Goal: Transaction & Acquisition: Obtain resource

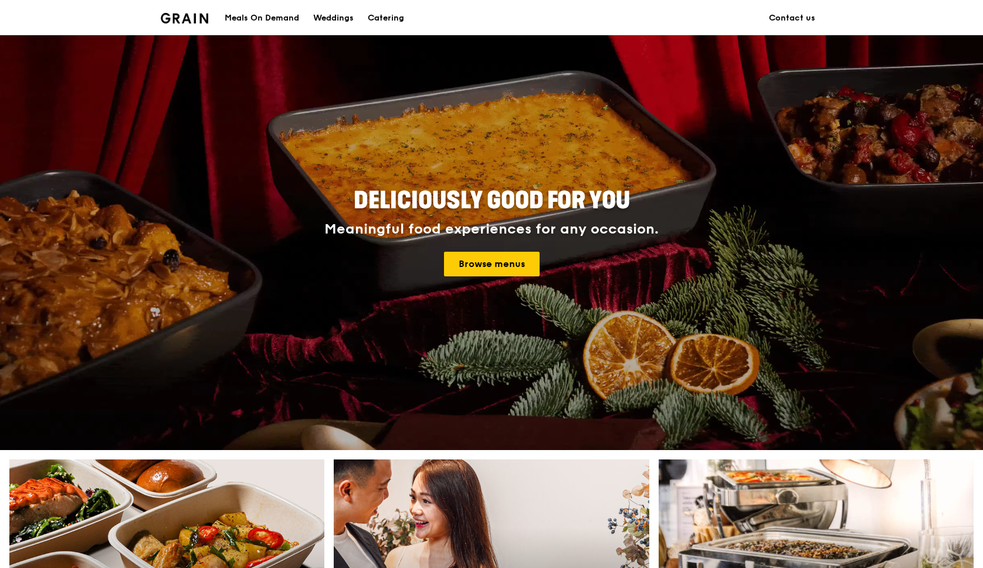
scroll to position [20, 0]
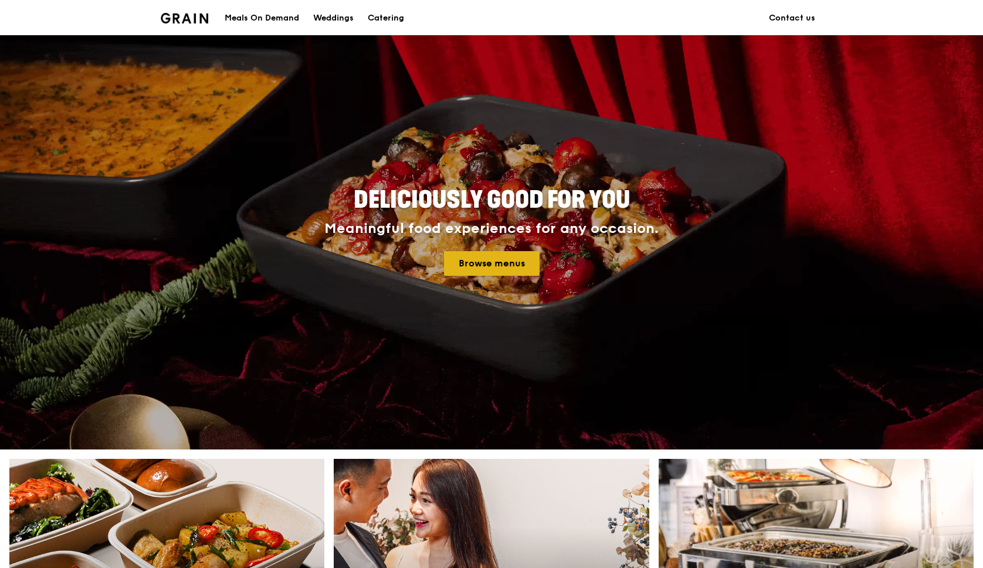
click at [480, 260] on link "Browse menus" at bounding box center [492, 263] width 96 height 25
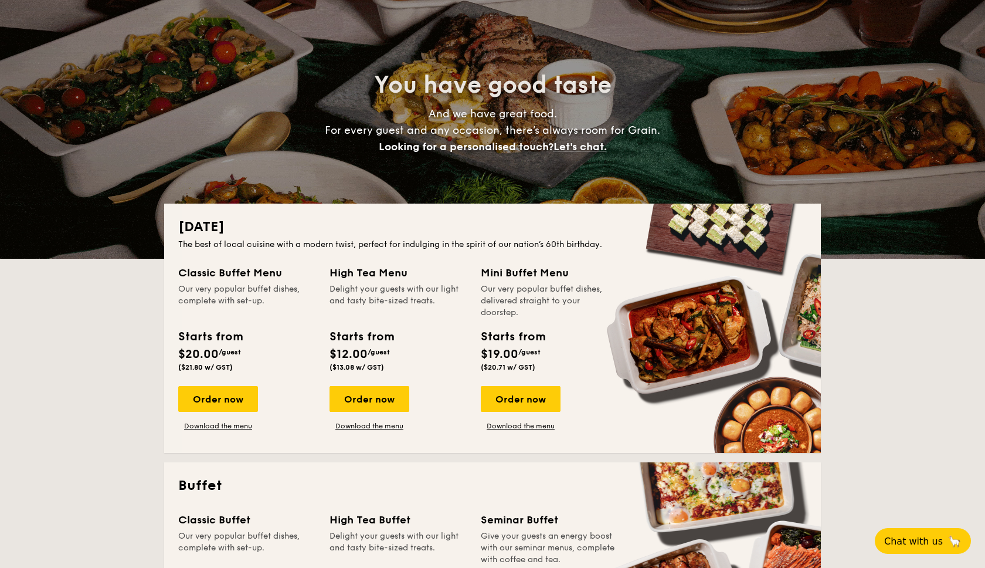
scroll to position [73, 0]
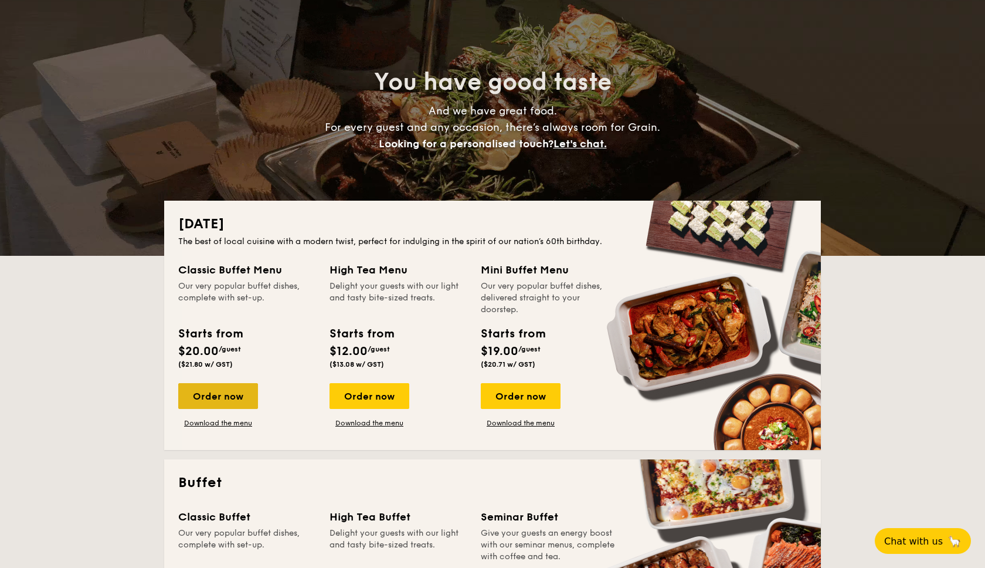
click at [209, 389] on div "Order now" at bounding box center [218, 396] width 80 height 26
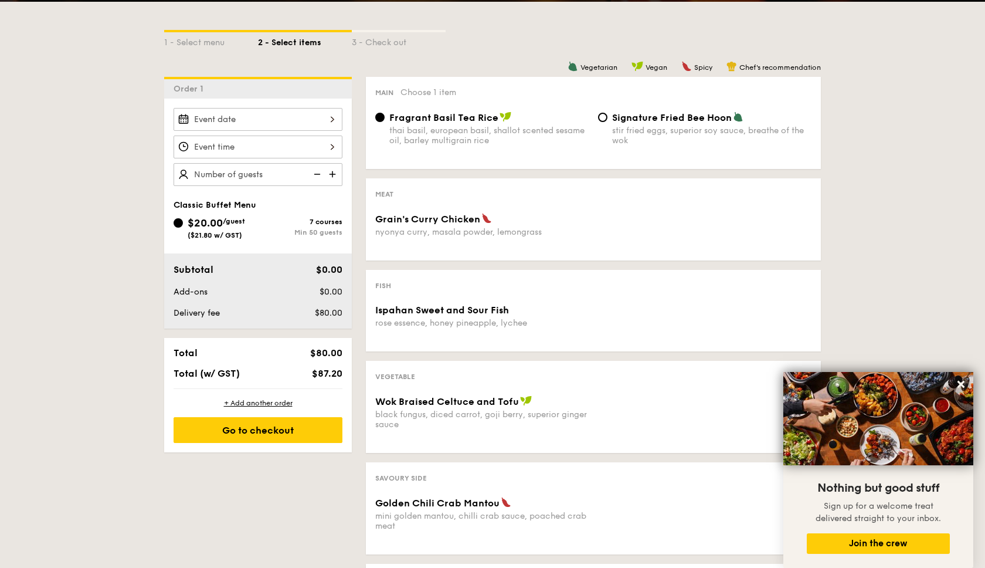
scroll to position [248, 0]
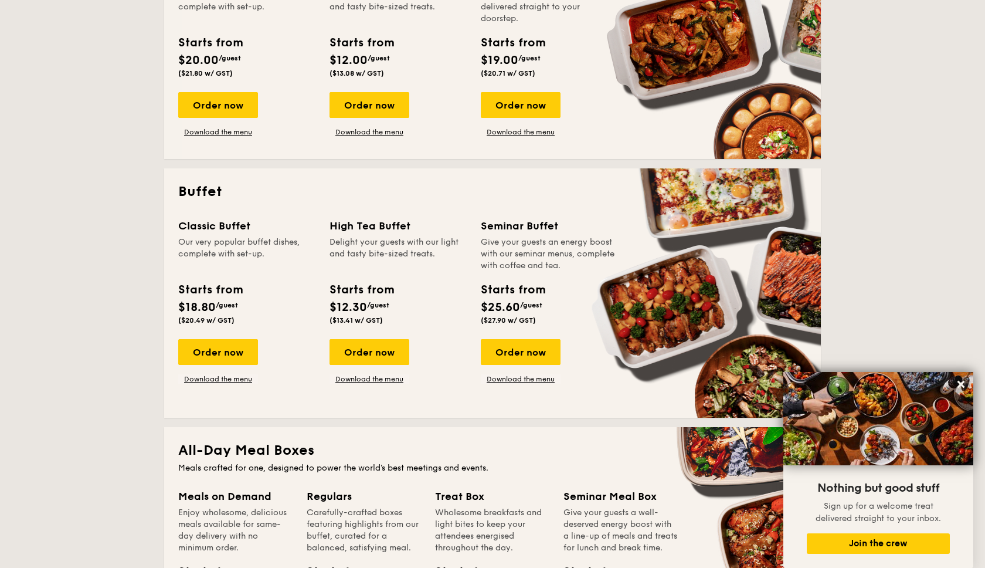
scroll to position [364, 0]
click at [227, 376] on link "Download the menu" at bounding box center [218, 378] width 80 height 9
